Goal: Task Accomplishment & Management: Manage account settings

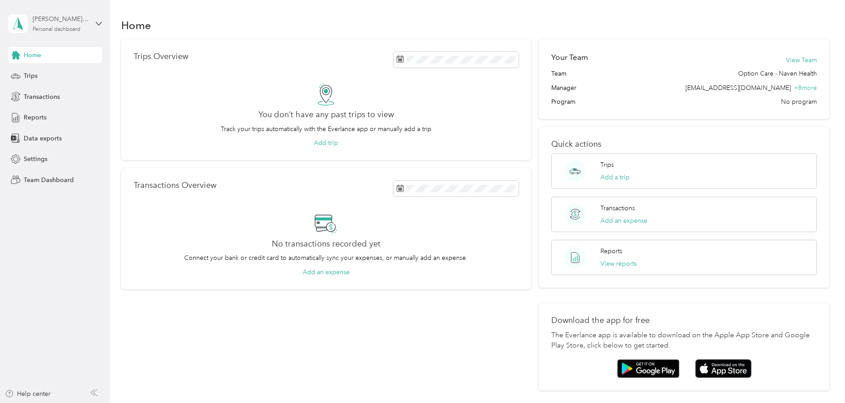
click at [64, 30] on div "Personal dashboard" at bounding box center [57, 29] width 48 height 5
click at [64, 92] on div "Personal dashboard" at bounding box center [45, 93] width 58 height 9
click at [52, 28] on div "Personal dashboard" at bounding box center [57, 29] width 48 height 5
click at [60, 74] on div "Team dashboard" at bounding box center [128, 74] width 229 height 16
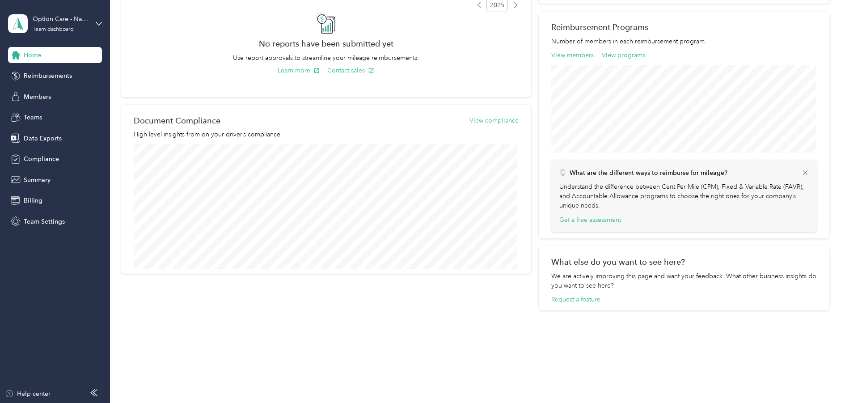
scroll to position [267, 0]
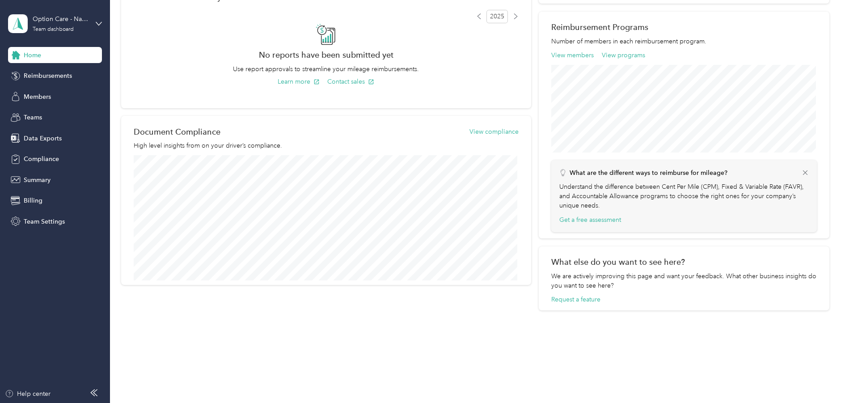
drag, startPoint x: 265, startPoint y: 311, endPoint x: 316, endPoint y: 353, distance: 66.1
click at [316, 351] on div "Home Invite members Team summary export Welcome to Everlance Read our step-by-[…" at bounding box center [475, 46] width 731 height 626
click at [440, 346] on div "Home Invite members Team summary export Welcome to Everlance Read our step-by-[…" at bounding box center [475, 46] width 731 height 626
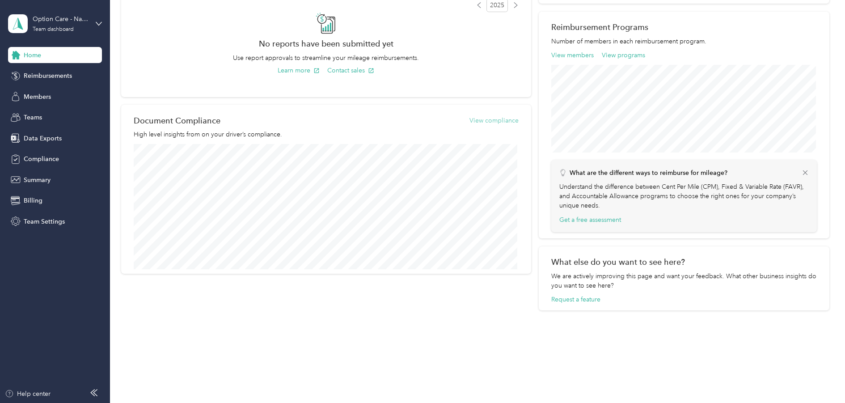
click at [489, 123] on button "View compliance" at bounding box center [494, 120] width 49 height 9
